Goal: Task Accomplishment & Management: Use online tool/utility

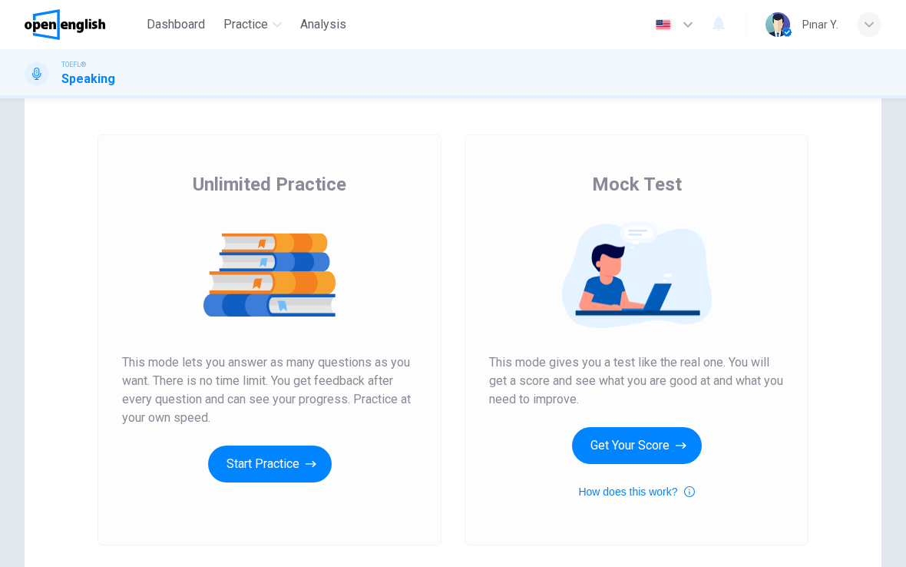
scroll to position [59, 0]
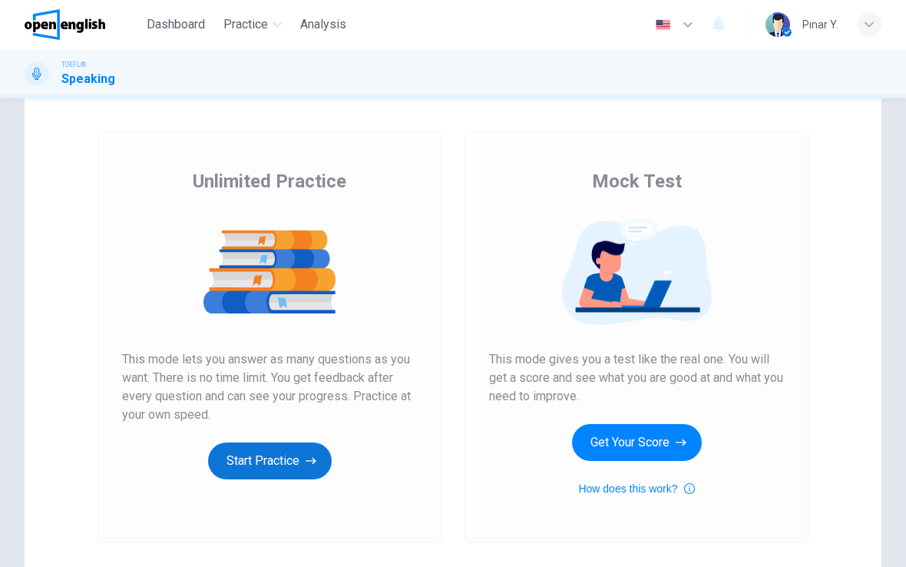
click at [300, 452] on button "Start Practice" at bounding box center [270, 460] width 124 height 37
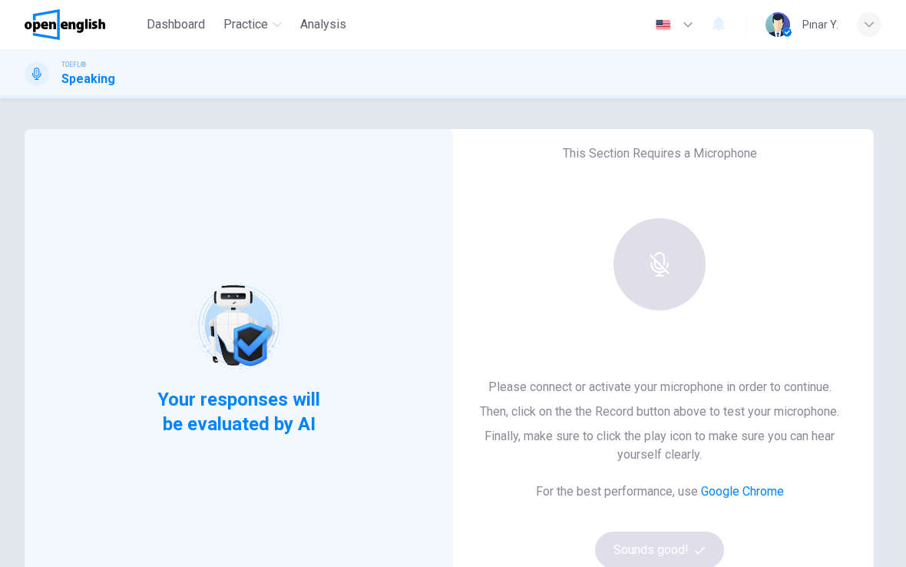
click at [660, 247] on div "button" at bounding box center [660, 264] width 92 height 92
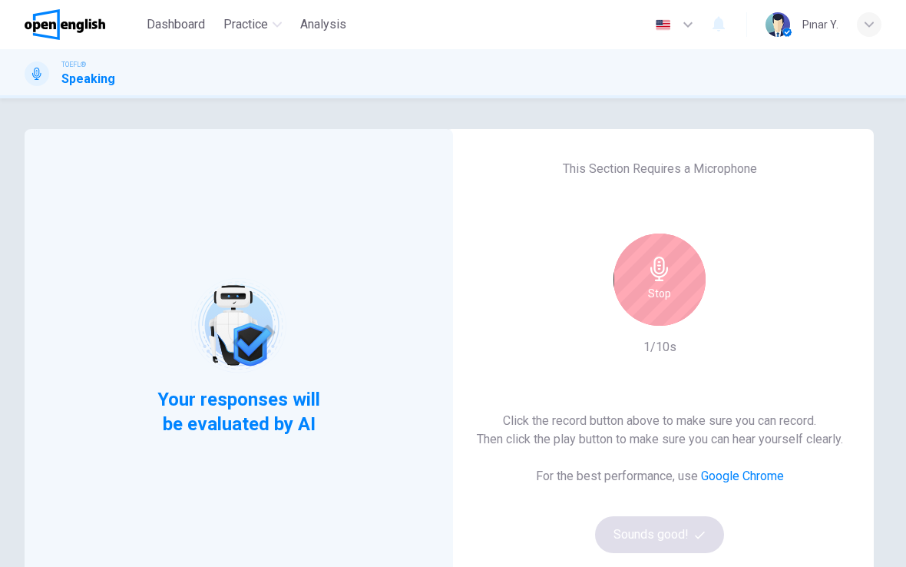
click at [654, 263] on icon "button" at bounding box center [659, 268] width 25 height 25
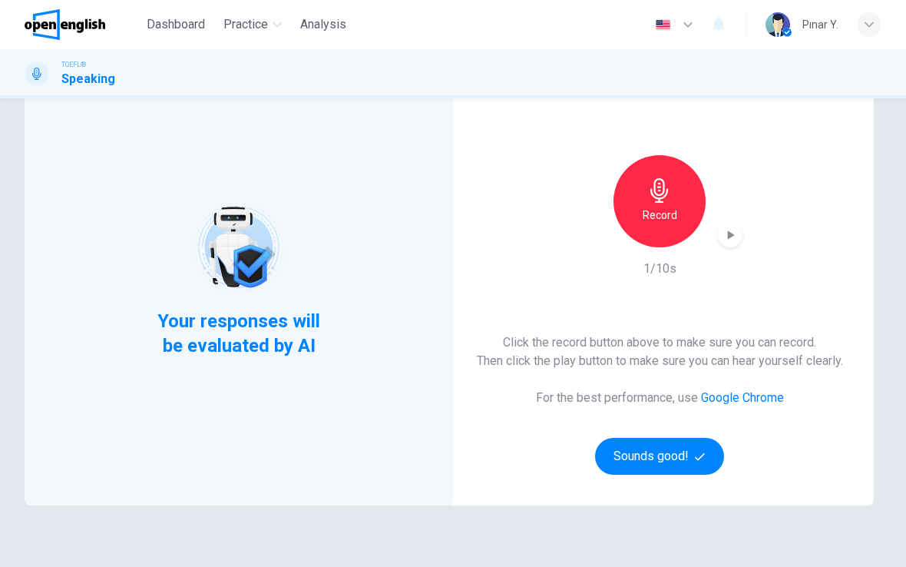
scroll to position [81, 0]
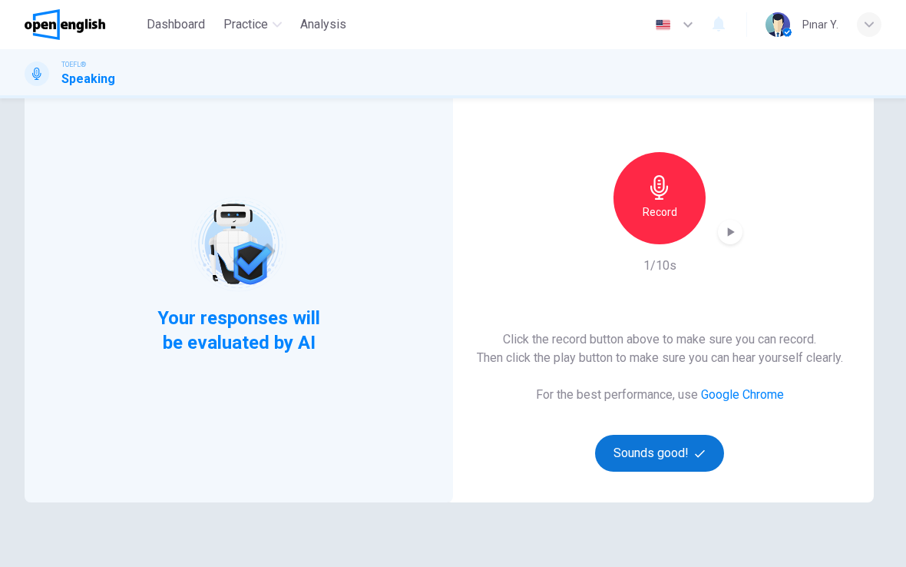
click at [696, 452] on icon "button" at bounding box center [700, 453] width 10 height 10
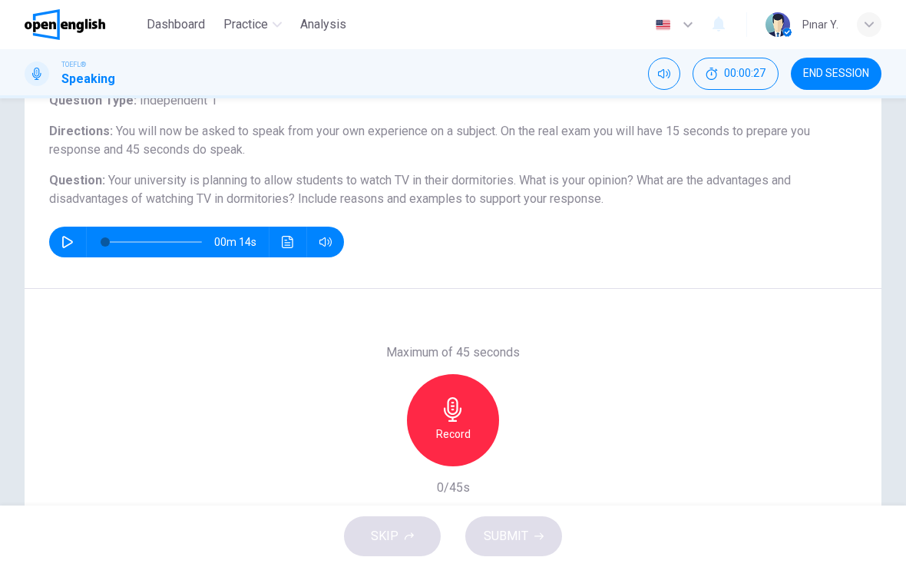
scroll to position [114, 0]
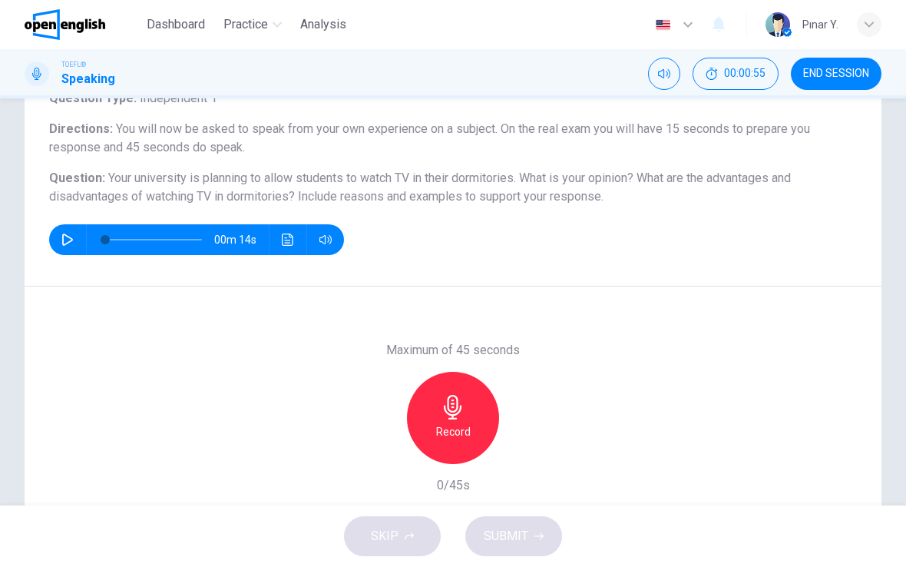
click at [454, 425] on h6 "Record" at bounding box center [453, 431] width 35 height 18
click at [510, 533] on span "SUBMIT" at bounding box center [506, 536] width 45 height 22
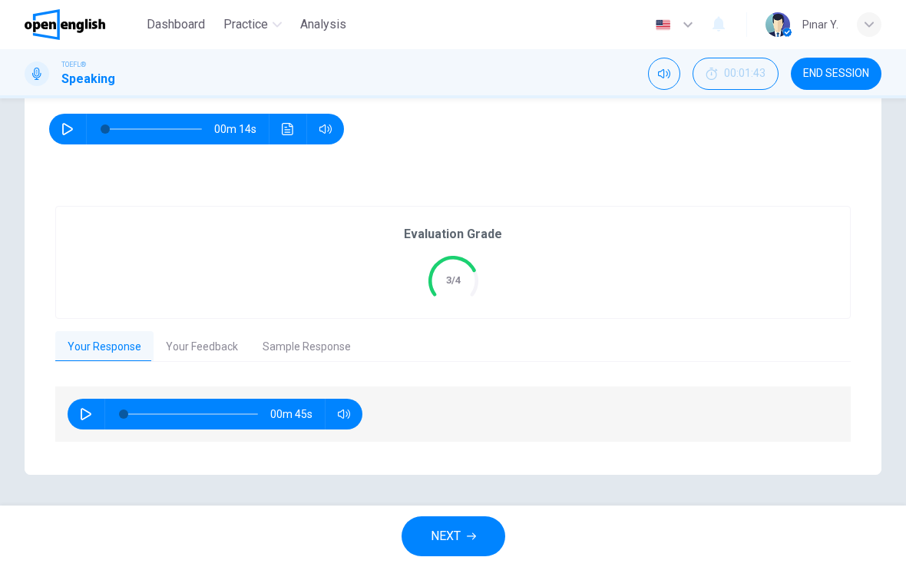
scroll to position [223, 0]
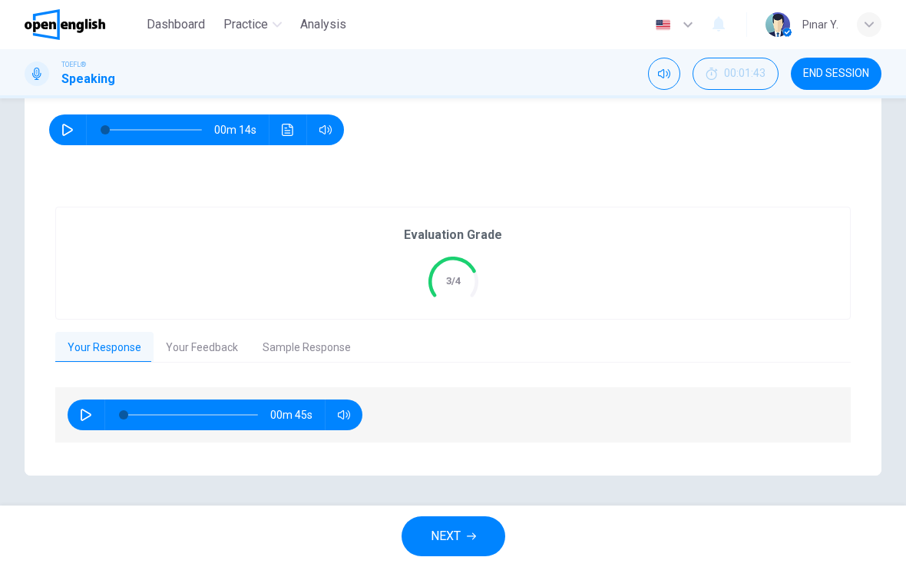
click at [91, 406] on button "button" at bounding box center [86, 414] width 25 height 31
type input "**"
click at [209, 343] on button "Your Feedback" at bounding box center [202, 348] width 97 height 32
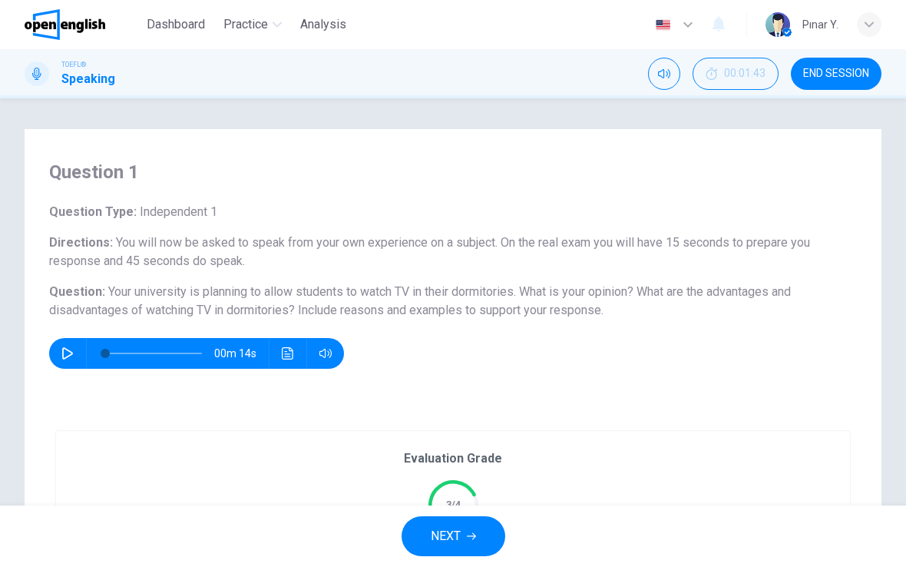
scroll to position [0, 0]
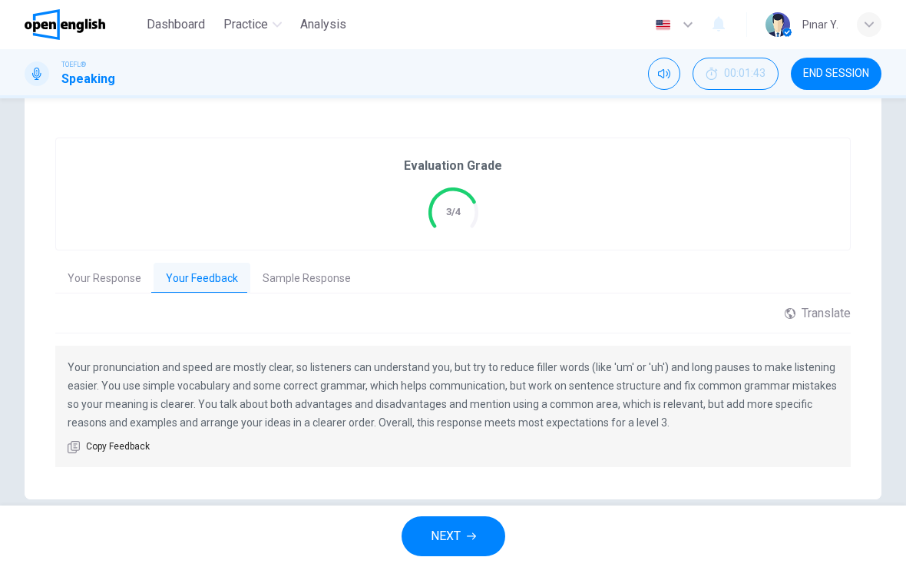
click at [308, 282] on button "Sample Response" at bounding box center [306, 279] width 113 height 32
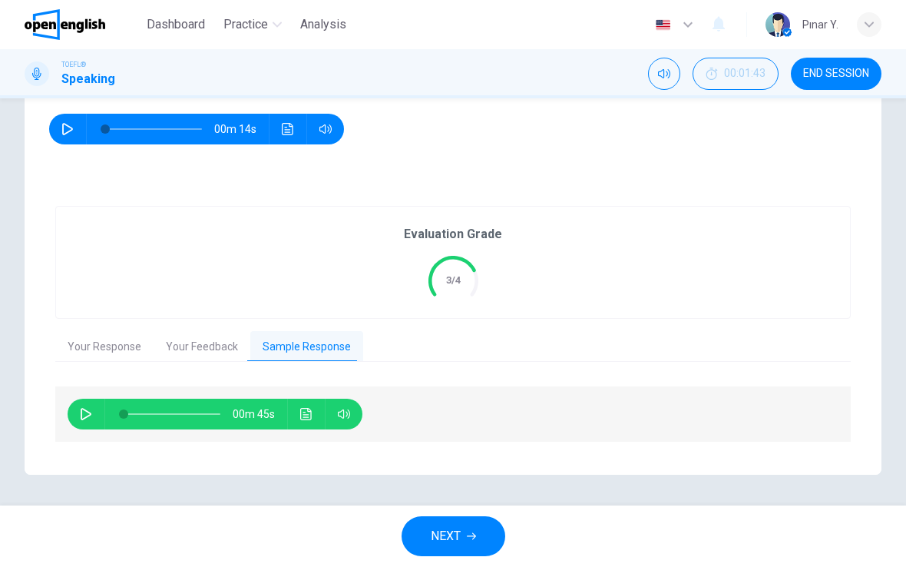
scroll to position [223, 0]
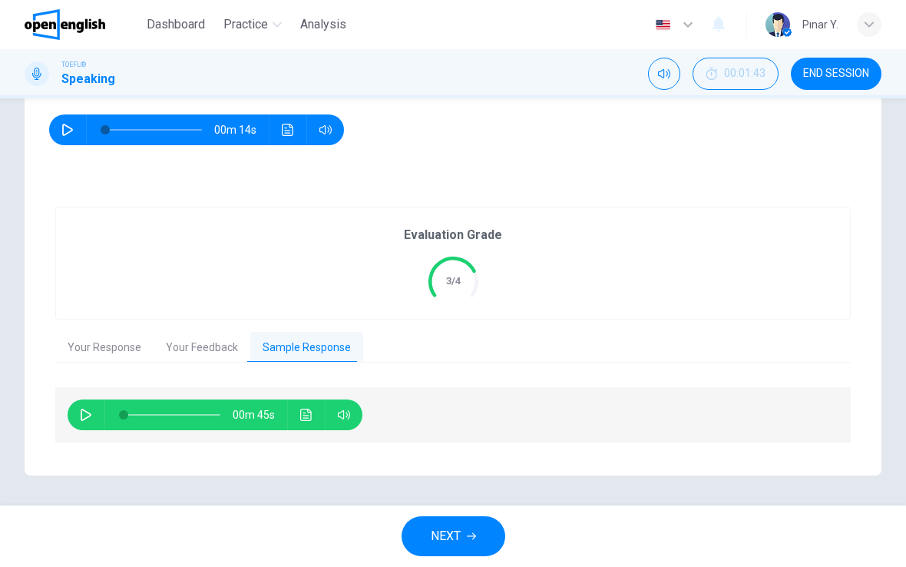
click at [108, 345] on button "Your Response" at bounding box center [104, 348] width 98 height 32
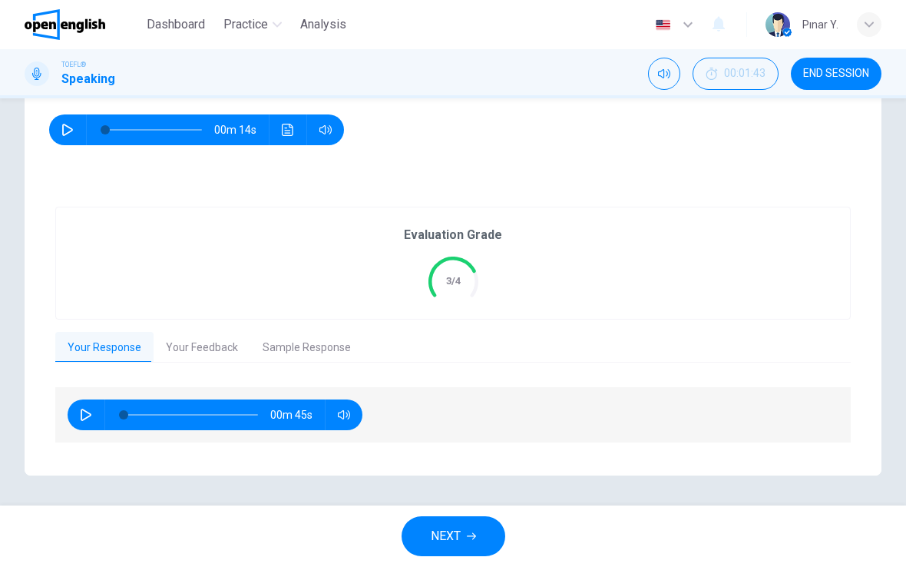
click at [294, 349] on button "Sample Response" at bounding box center [306, 348] width 113 height 32
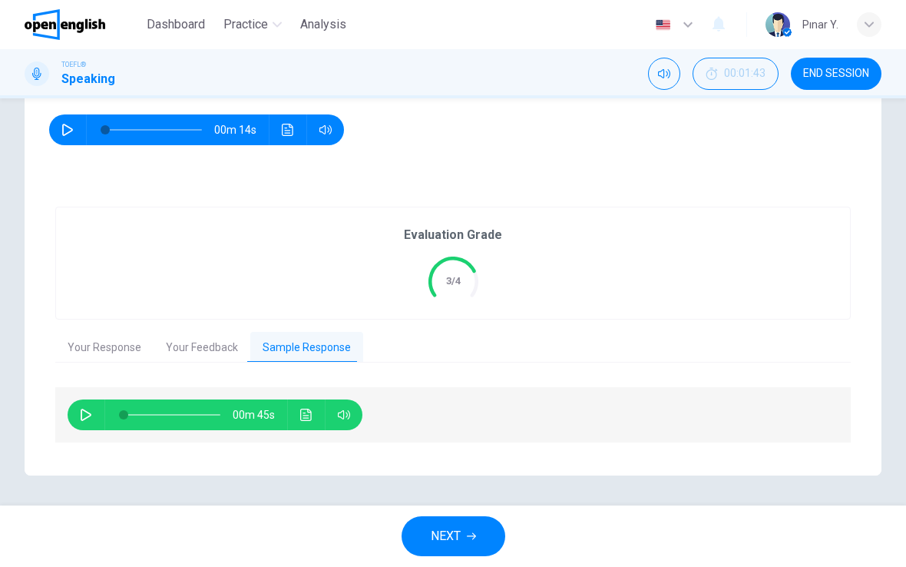
click at [61, 133] on button "button" at bounding box center [67, 129] width 25 height 31
click at [71, 127] on icon "button" at bounding box center [67, 129] width 8 height 9
click at [283, 130] on icon "Click to see the audio transcription" at bounding box center [288, 130] width 12 height 12
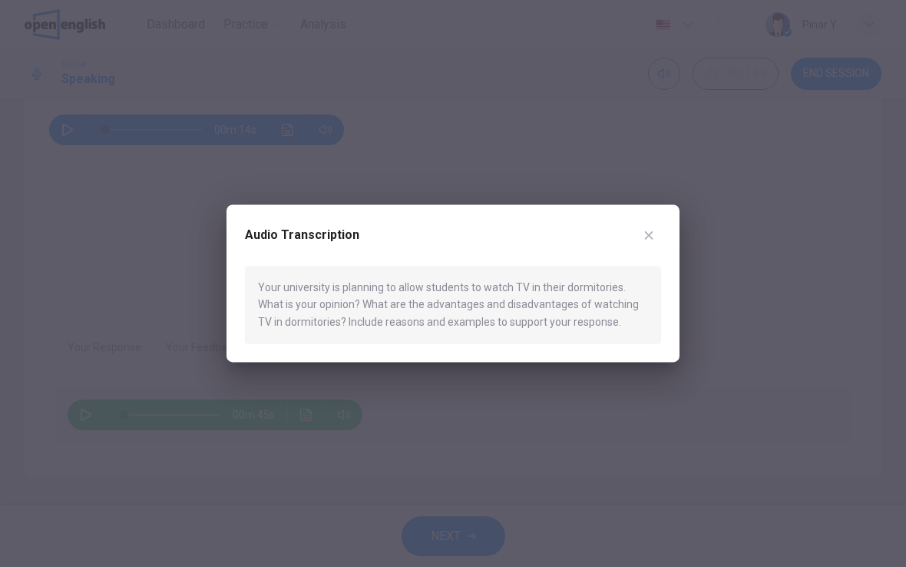
click at [167, 250] on div at bounding box center [453, 283] width 906 height 567
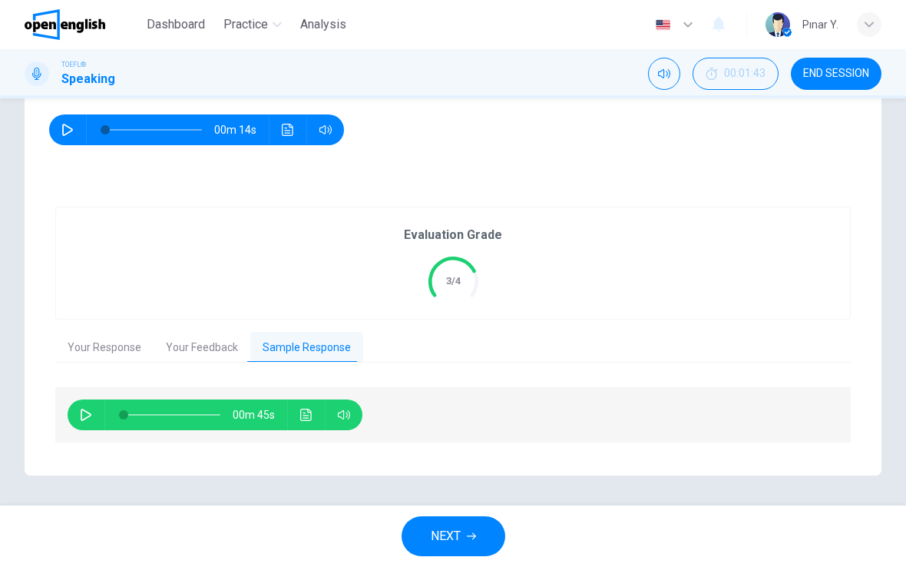
click at [662, 233] on div "Evaluation Grade 3/4" at bounding box center [453, 262] width 794 height 111
click at [83, 411] on icon "button" at bounding box center [86, 415] width 12 height 12
click at [313, 419] on button "Click to see the audio transcription" at bounding box center [306, 414] width 25 height 31
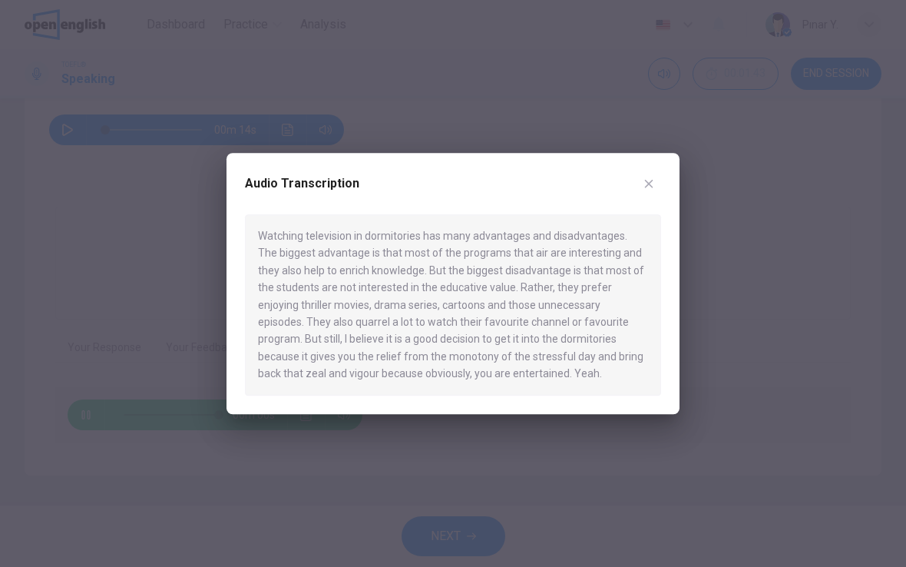
type input "*"
click at [643, 174] on button "button" at bounding box center [649, 183] width 25 height 25
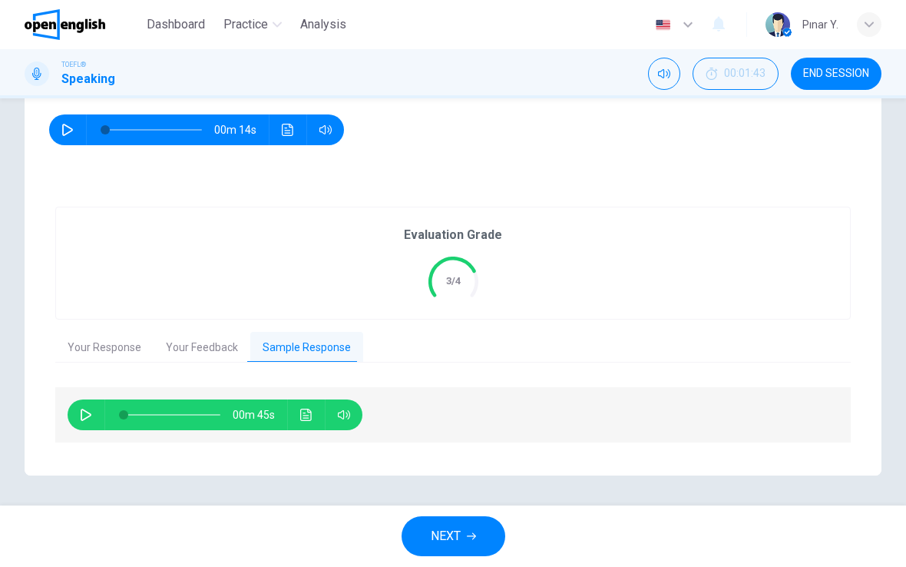
click at [206, 332] on button "Your Feedback" at bounding box center [202, 348] width 97 height 32
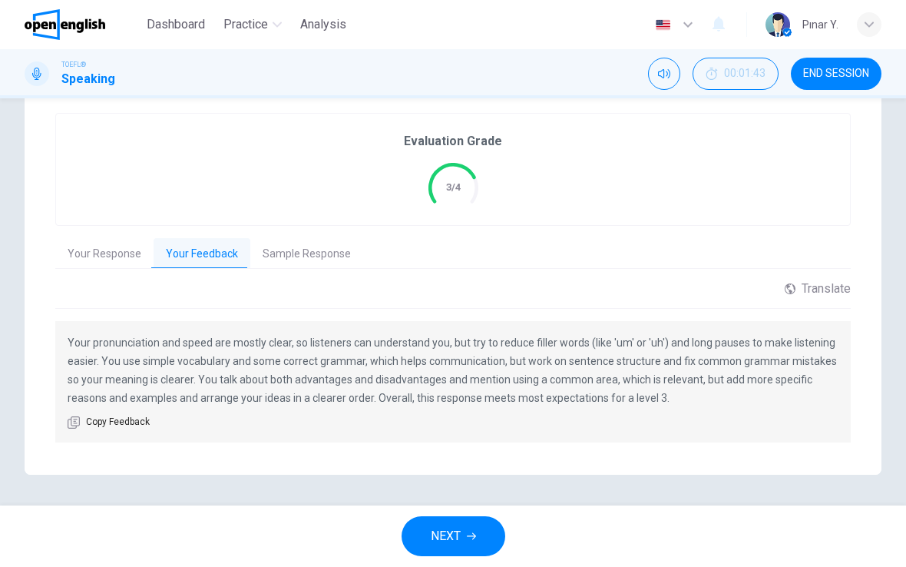
scroll to position [316, 0]
click at [492, 534] on button "NEXT" at bounding box center [454, 536] width 104 height 40
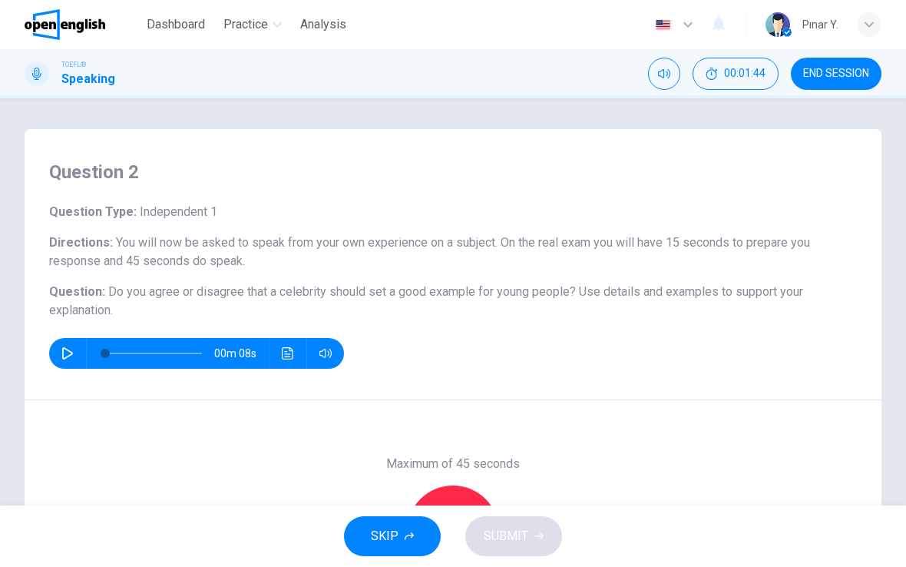
click at [63, 344] on button "button" at bounding box center [67, 353] width 25 height 31
type input "*"
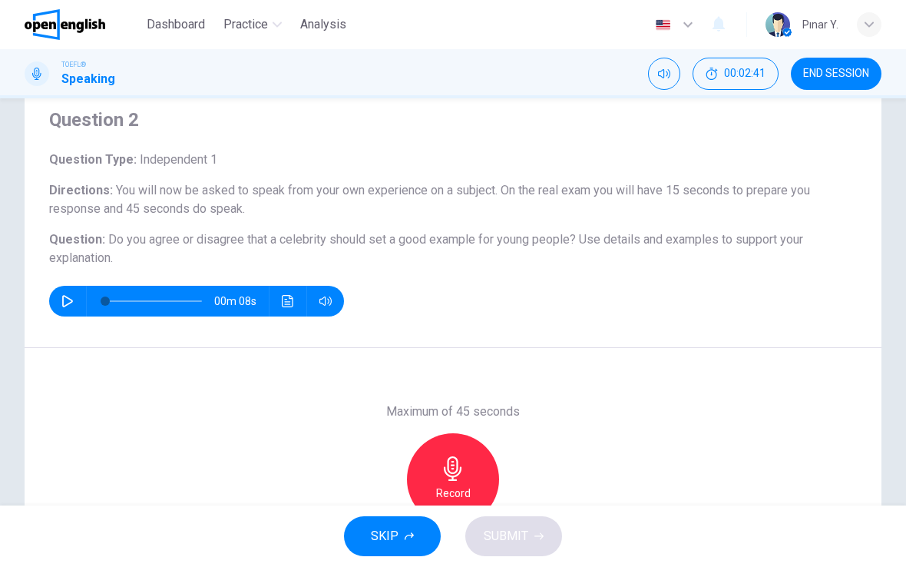
scroll to position [146, 0]
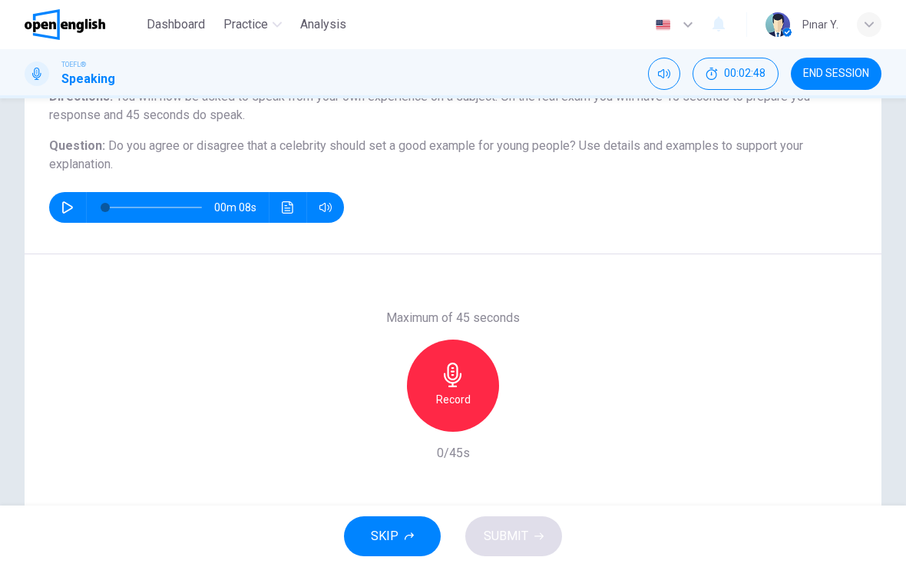
click at [481, 380] on div "Record" at bounding box center [453, 385] width 92 height 92
click at [500, 534] on span "SUBMIT" at bounding box center [506, 536] width 45 height 22
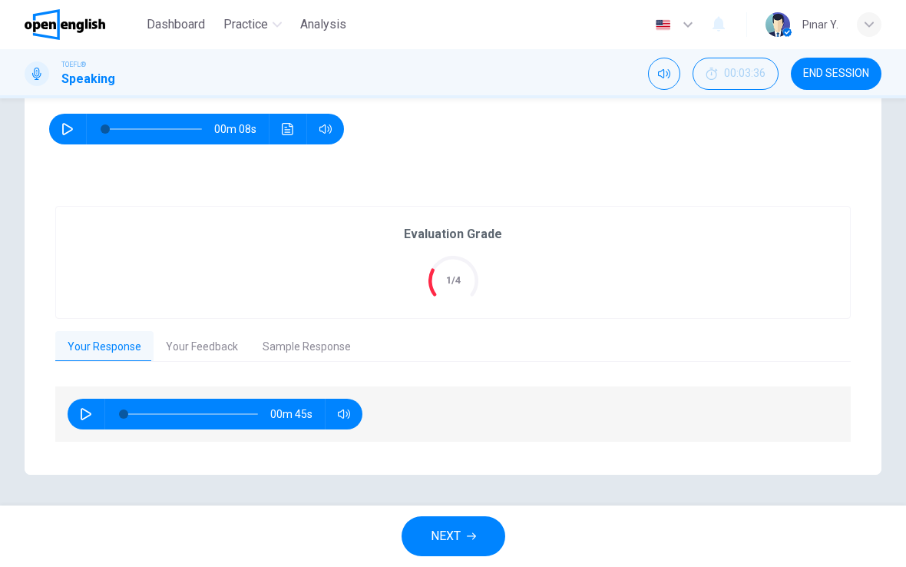
scroll to position [223, 0]
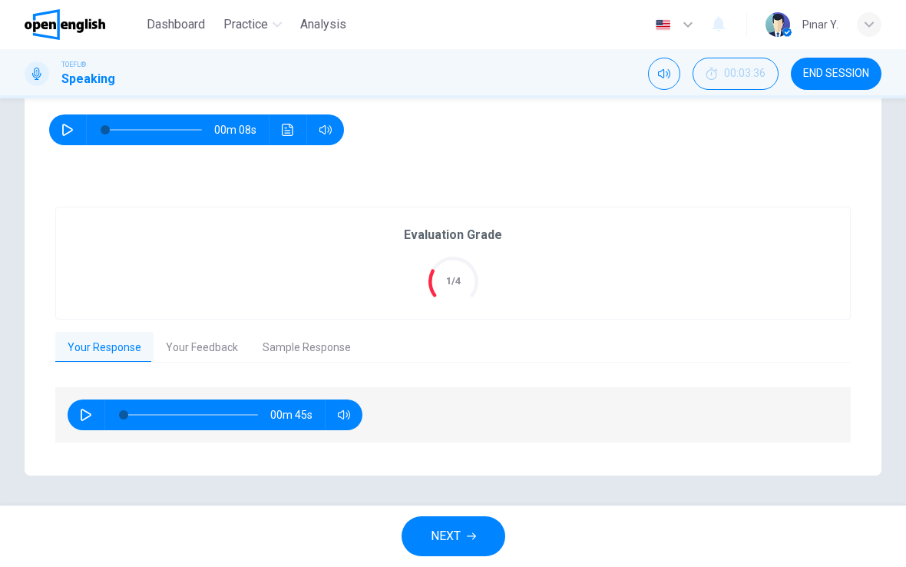
click at [96, 419] on button "button" at bounding box center [86, 414] width 25 height 31
type input "*"
click at [218, 350] on button "Your Feedback" at bounding box center [202, 348] width 97 height 32
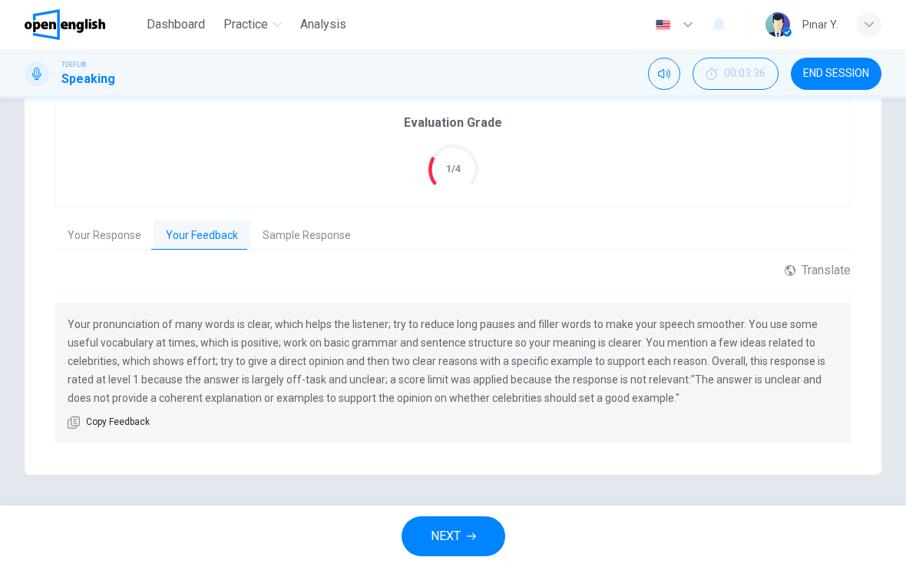
scroll to position [335, 0]
click at [302, 239] on button "Sample Response" at bounding box center [306, 236] width 113 height 32
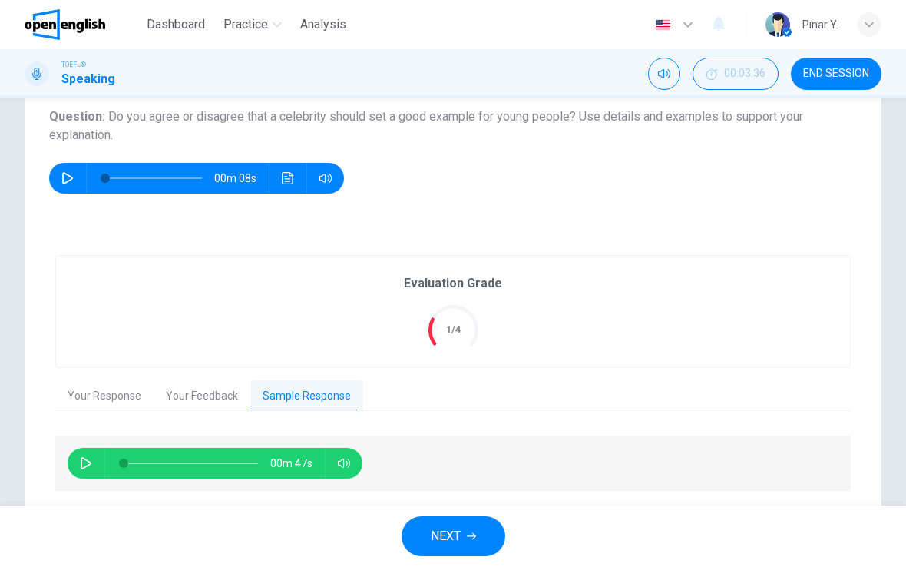
scroll to position [196, 0]
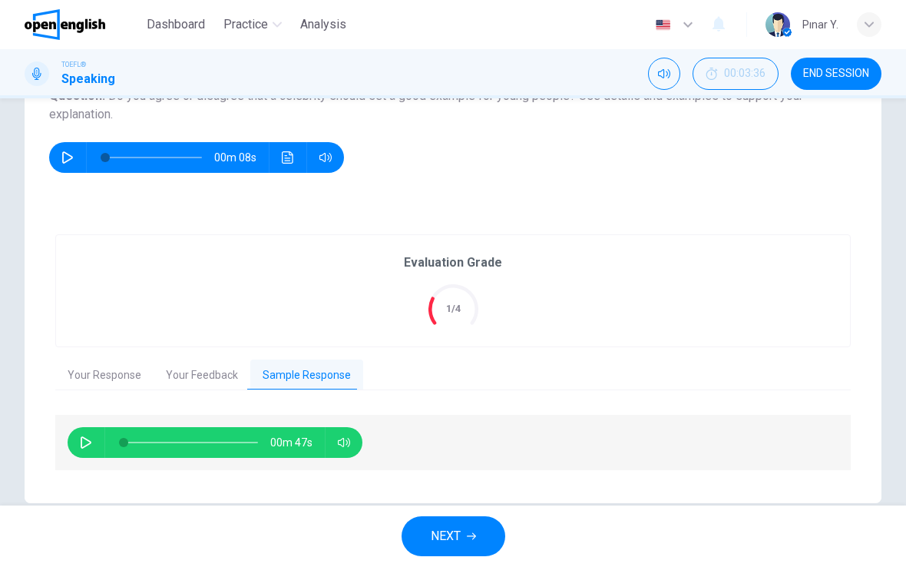
click at [97, 446] on button "button" at bounding box center [86, 442] width 25 height 31
type input "*"
click at [117, 376] on button "Your Response" at bounding box center [104, 375] width 98 height 32
type input "**"
type input "*"
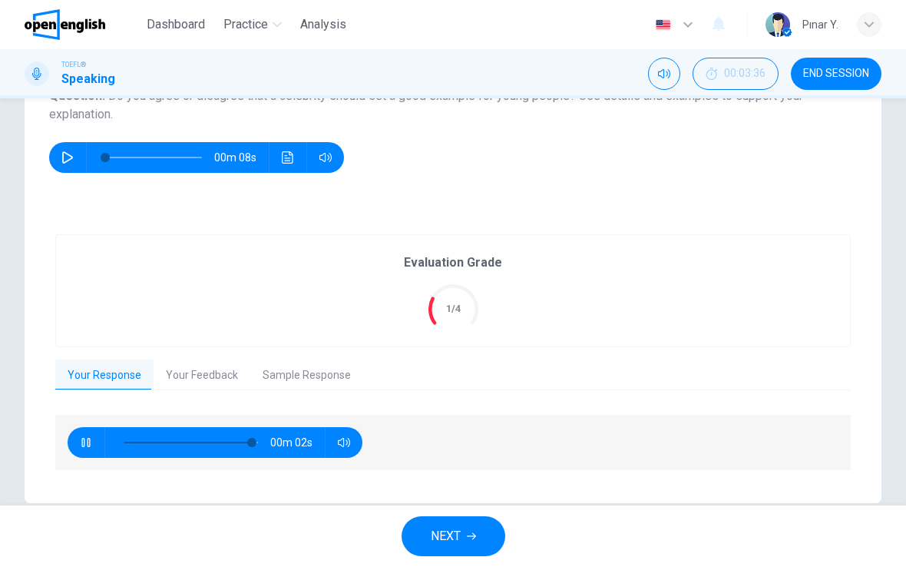
click at [86, 443] on icon "button" at bounding box center [86, 442] width 12 height 12
type input "**"
click at [300, 374] on button "Sample Response" at bounding box center [306, 375] width 113 height 32
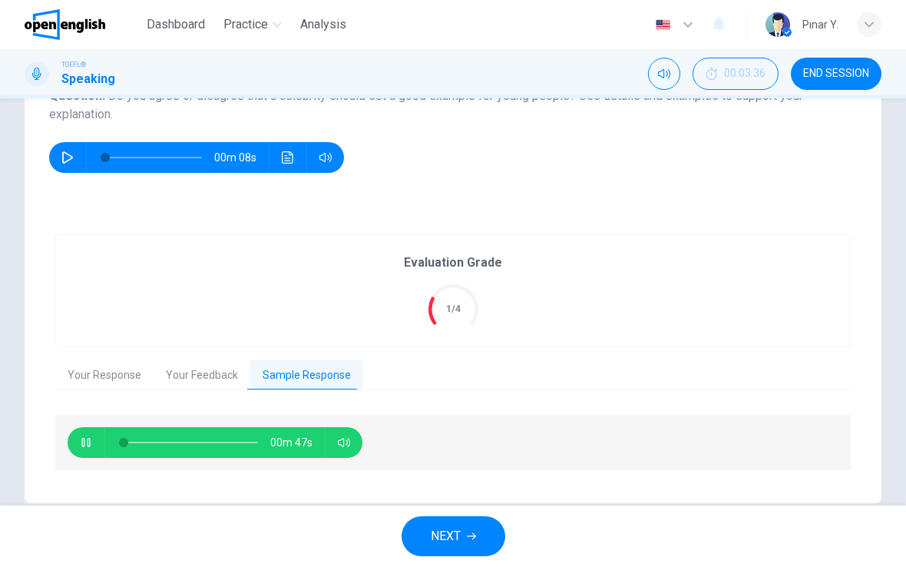
click at [143, 441] on span at bounding box center [191, 442] width 134 height 32
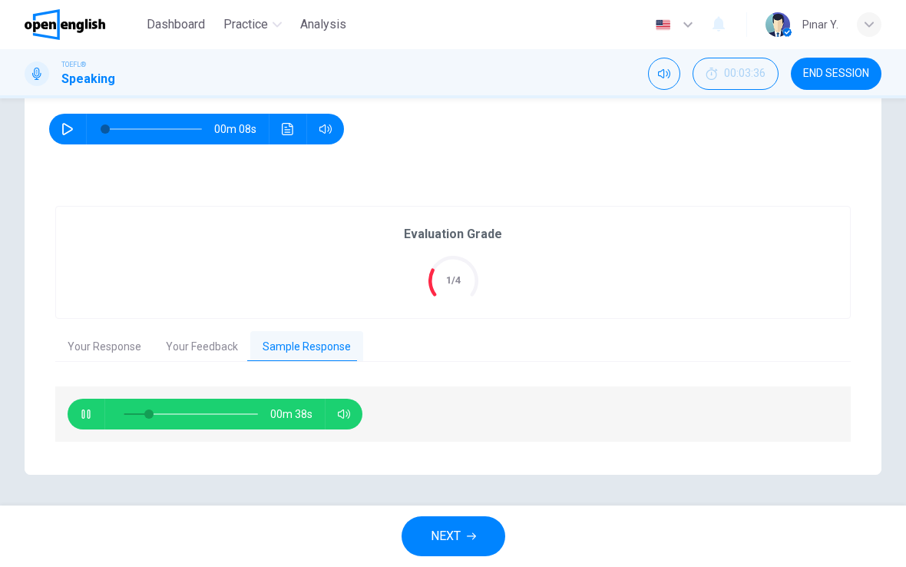
scroll to position [223, 0]
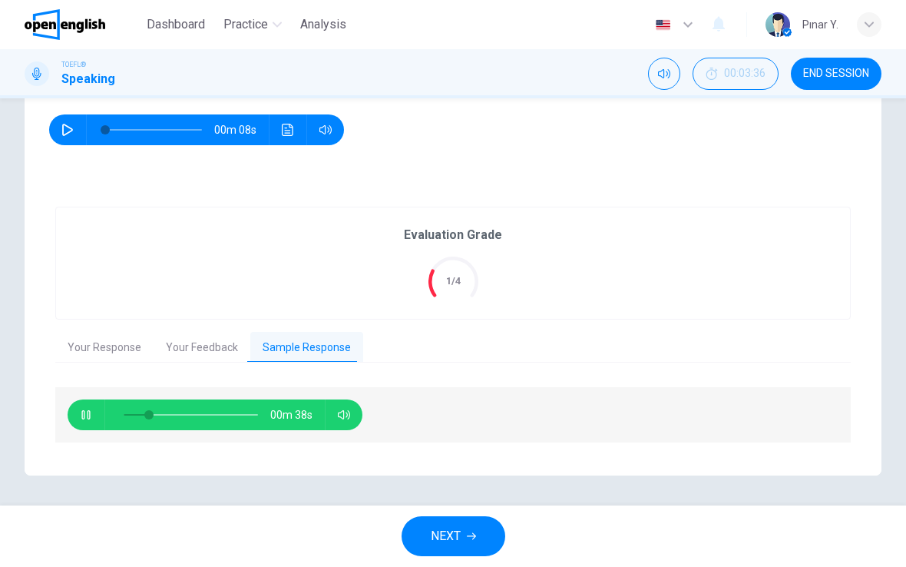
click at [312, 417] on span "00m 38s" at bounding box center [297, 414] width 55 height 31
click at [447, 293] on icon at bounding box center [453, 281] width 65 height 65
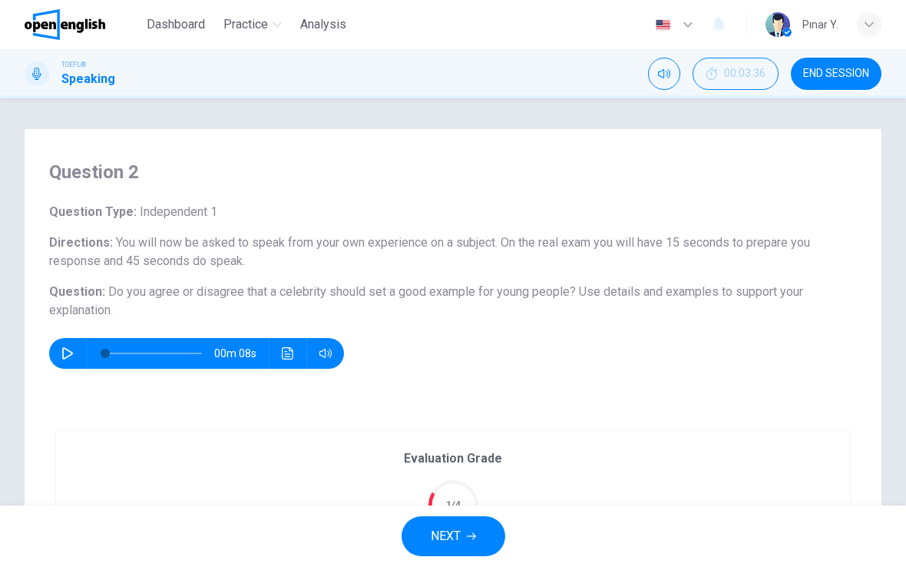
scroll to position [0, 0]
click at [108, 279] on div "Question Type : Independent 1 Directions : You will now be asked to speak from …" at bounding box center [453, 286] width 808 height 166
click at [134, 297] on span "Do you agree or disagree that a celebrity should set a good example for young p…" at bounding box center [342, 291] width 468 height 15
click at [134, 294] on span "Do you agree or disagree that a celebrity should set a good example for young p…" at bounding box center [342, 291] width 468 height 15
type input "*"
